Goal: Find specific page/section: Find specific page/section

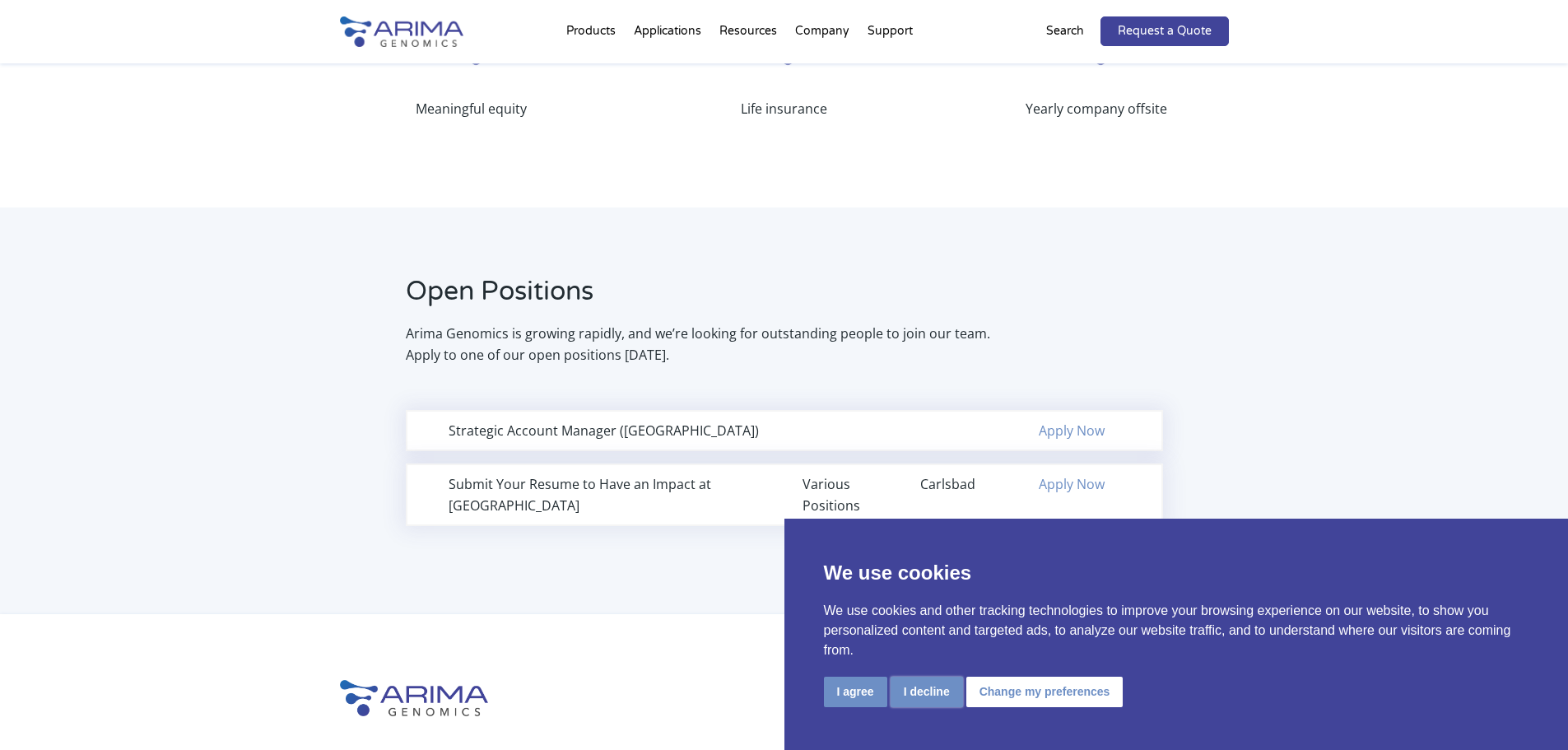
click at [932, 694] on button "I decline" at bounding box center [926, 692] width 73 height 31
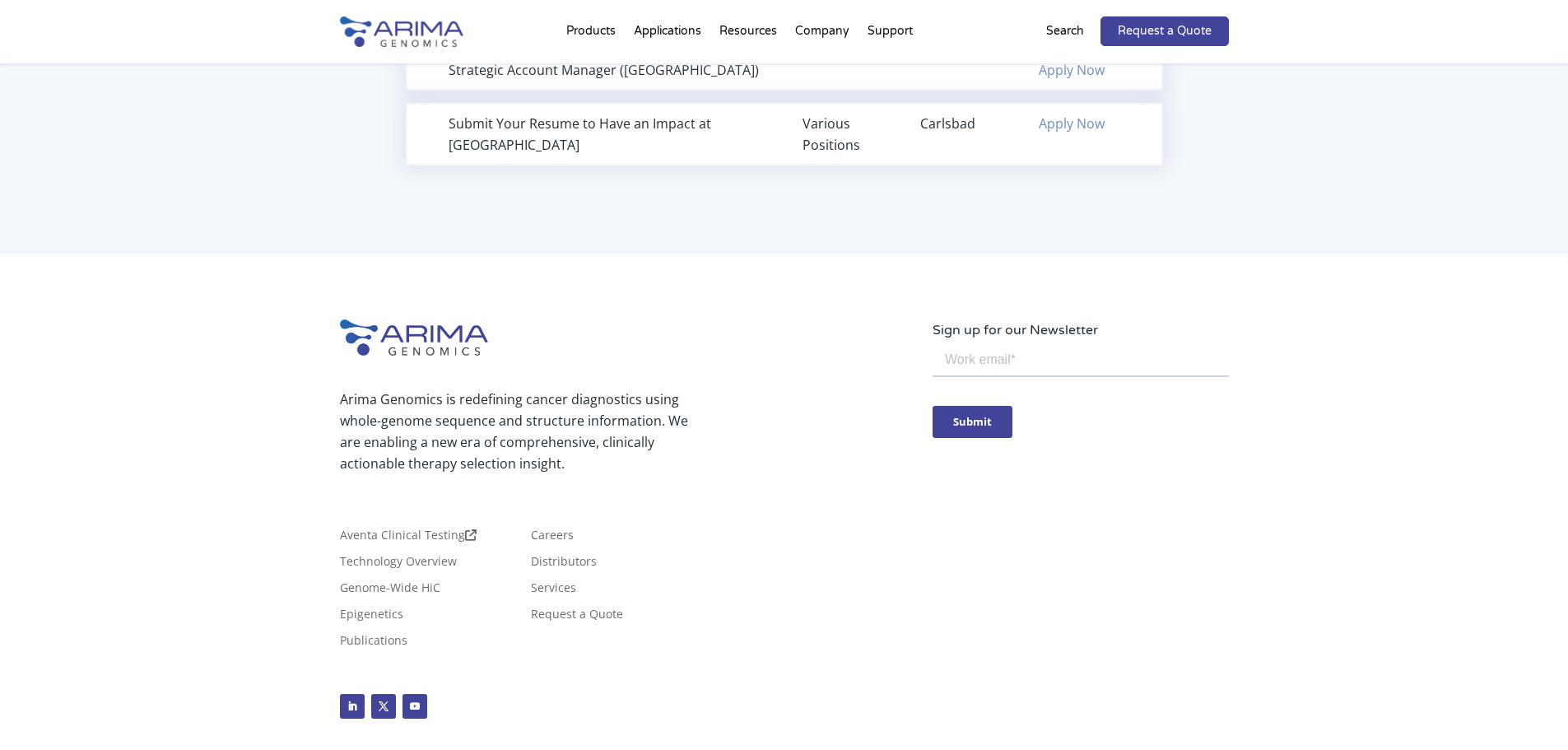
scroll to position [1293, 0]
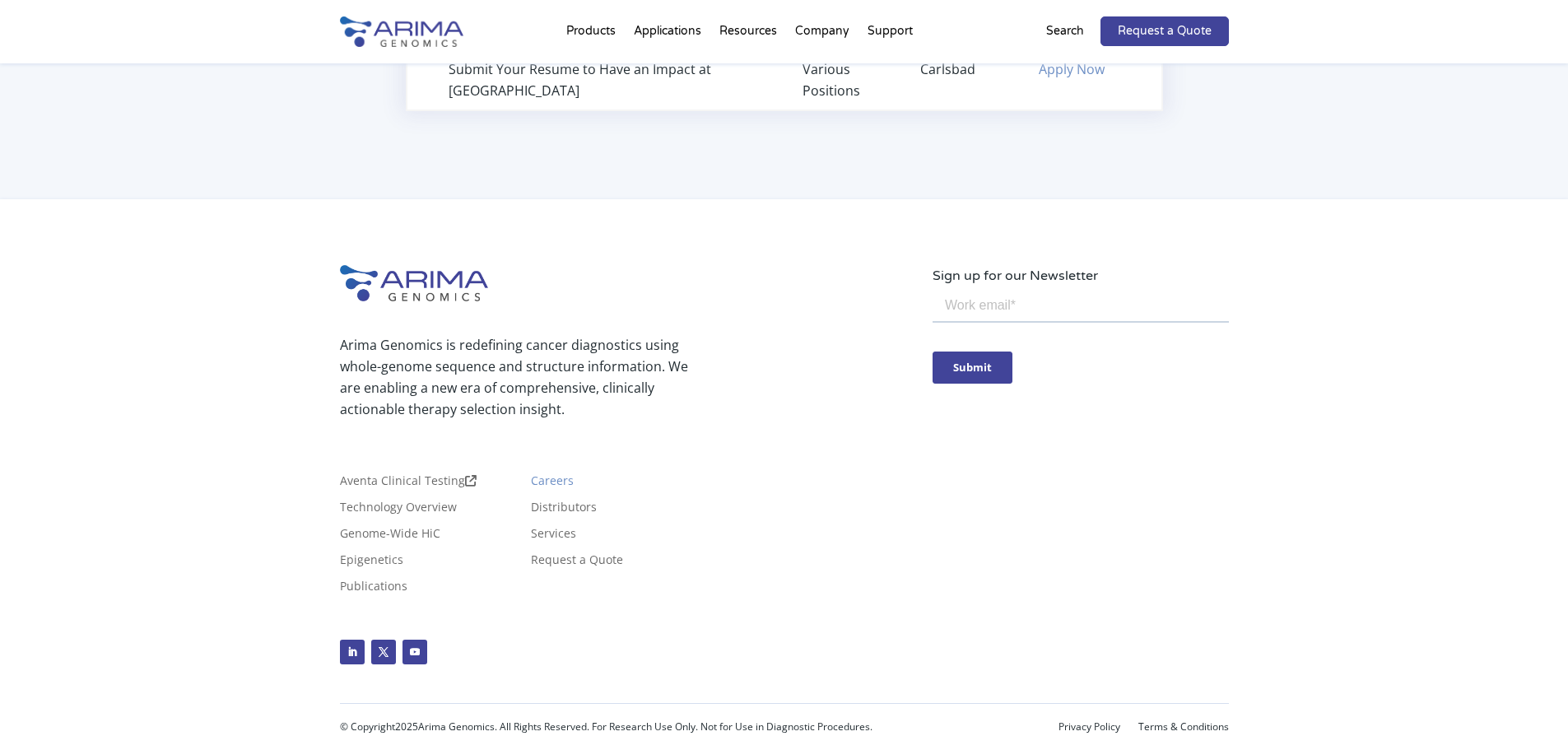
click at [554, 480] on link "Careers" at bounding box center [553, 483] width 43 height 18
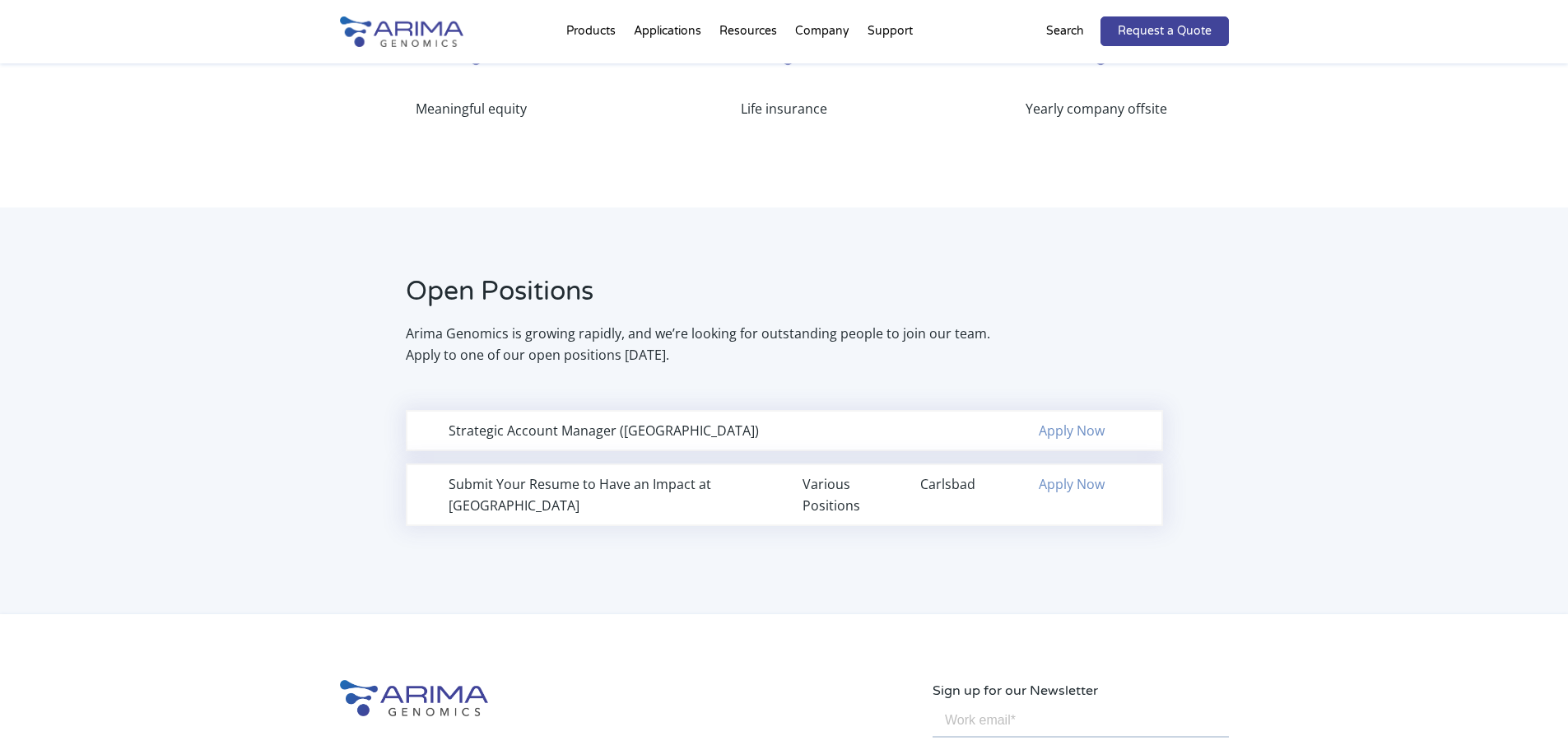
scroll to position [879, 0]
